Goal: Task Accomplishment & Management: Manage account settings

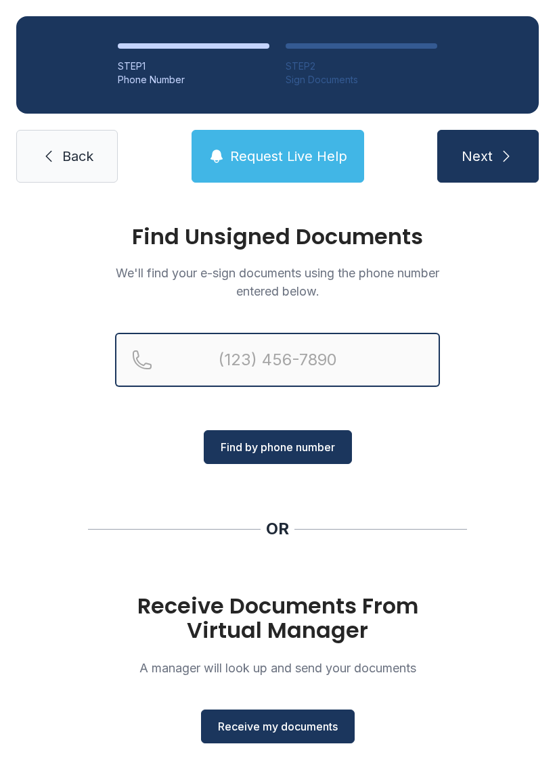
click at [336, 344] on input "Reservation phone number" at bounding box center [277, 360] width 325 height 54
type input "[PHONE_NUMBER]"
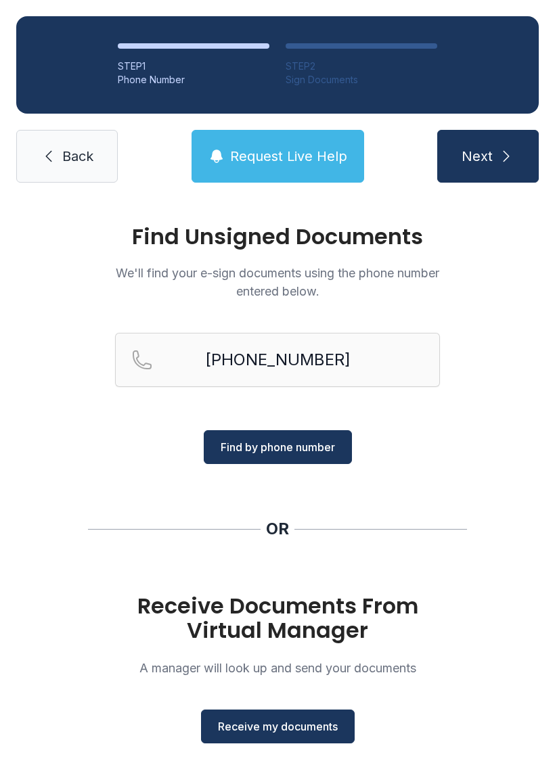
click at [320, 443] on span "Find by phone number" at bounding box center [278, 447] width 114 height 16
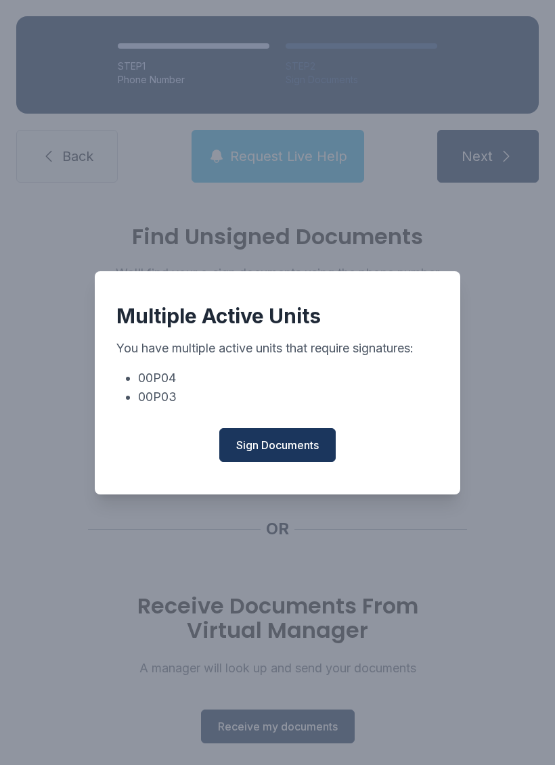
click at [321, 462] on button "Sign Documents" at bounding box center [277, 445] width 116 height 34
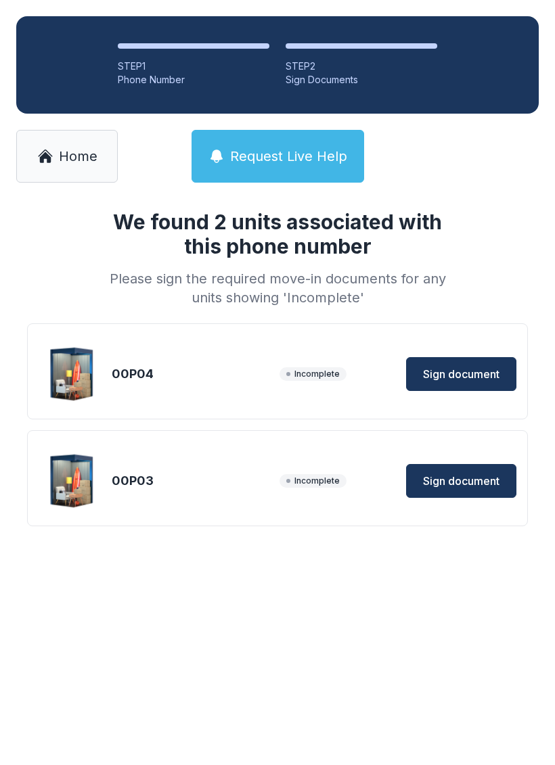
click at [497, 363] on button "Sign document" at bounding box center [461, 374] width 110 height 34
click at [70, 152] on span "Home" at bounding box center [78, 156] width 39 height 19
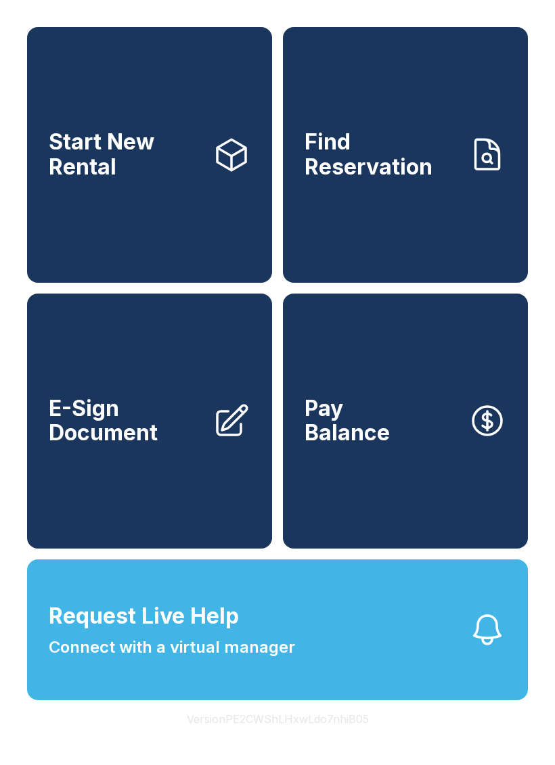
click at [410, 474] on link "Pay Balance" at bounding box center [405, 422] width 245 height 256
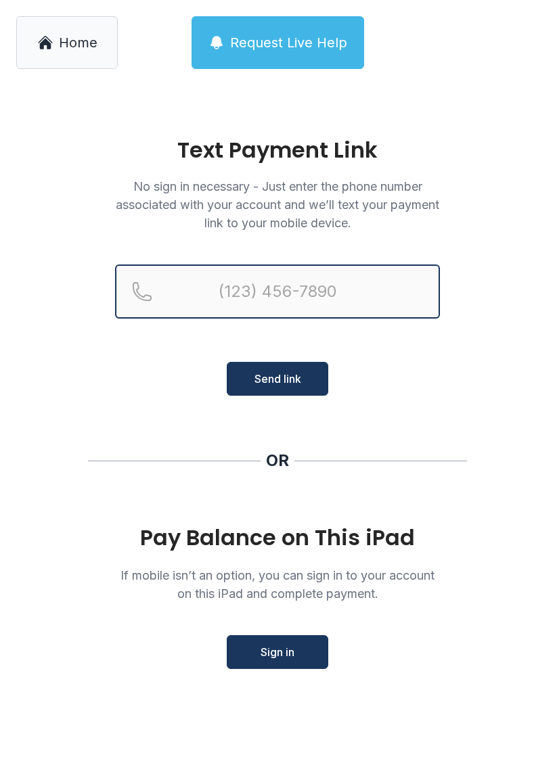
click at [342, 279] on input "Reservation phone number" at bounding box center [277, 292] width 325 height 54
type input "[PHONE_NUMBER]"
click at [277, 379] on button "Send link" at bounding box center [277, 379] width 101 height 34
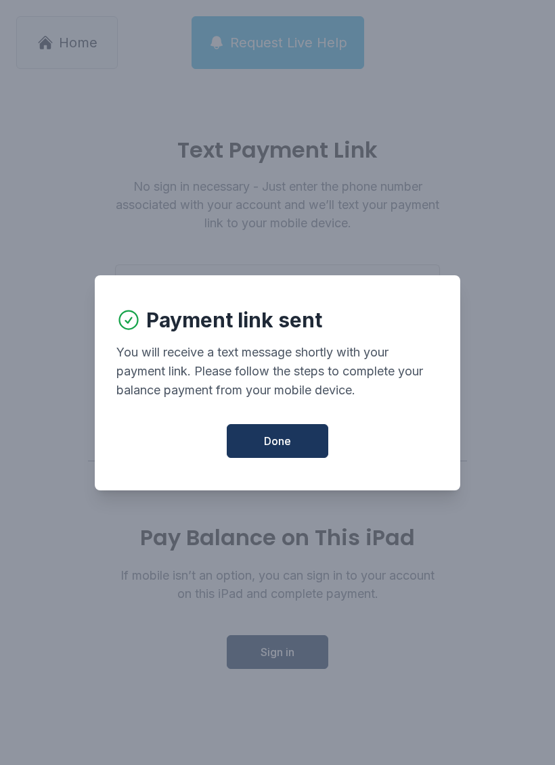
click at [281, 447] on span "Done" at bounding box center [277, 441] width 27 height 16
